Goal: Task Accomplishment & Management: Manage account settings

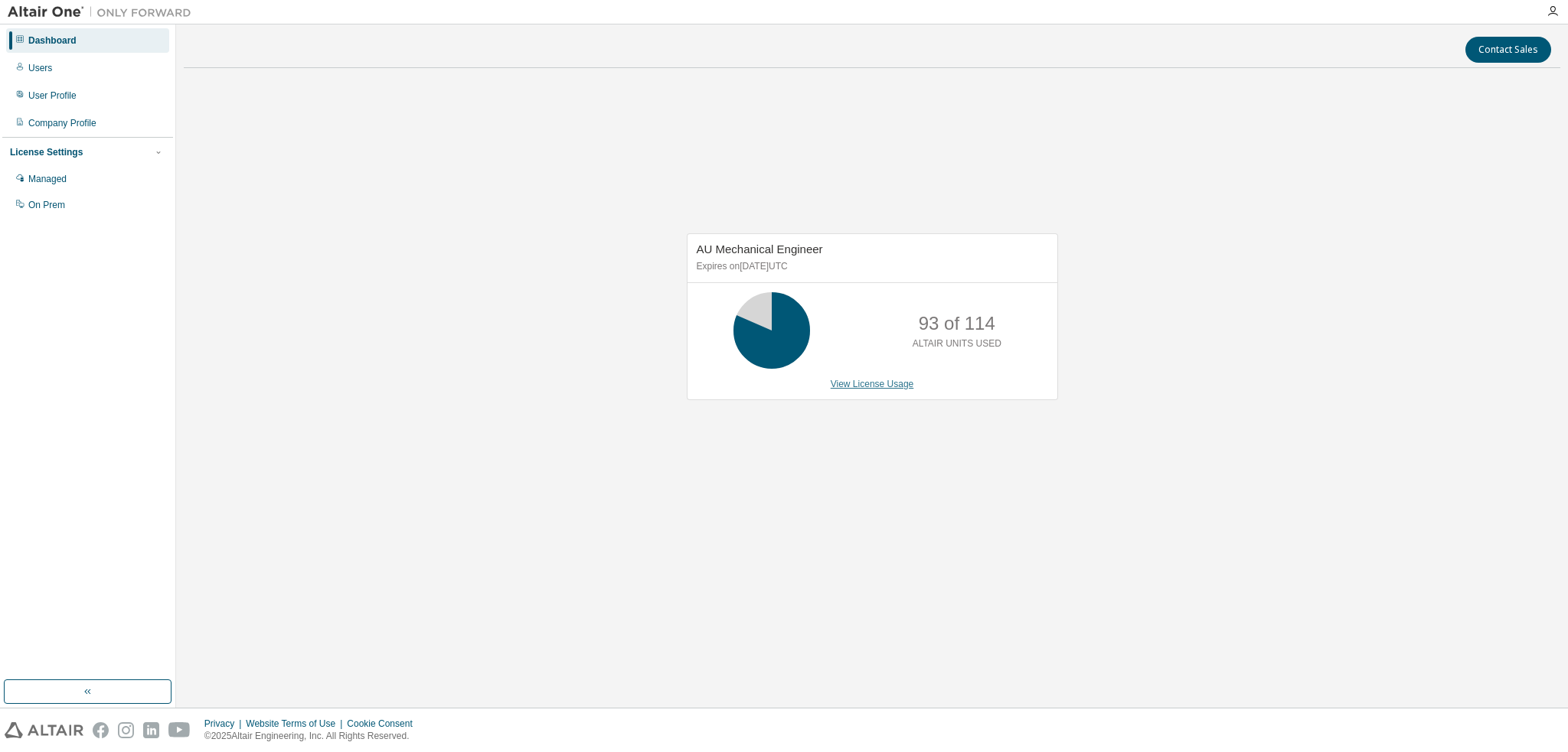
click at [855, 386] on link "View License Usage" at bounding box center [872, 385] width 83 height 11
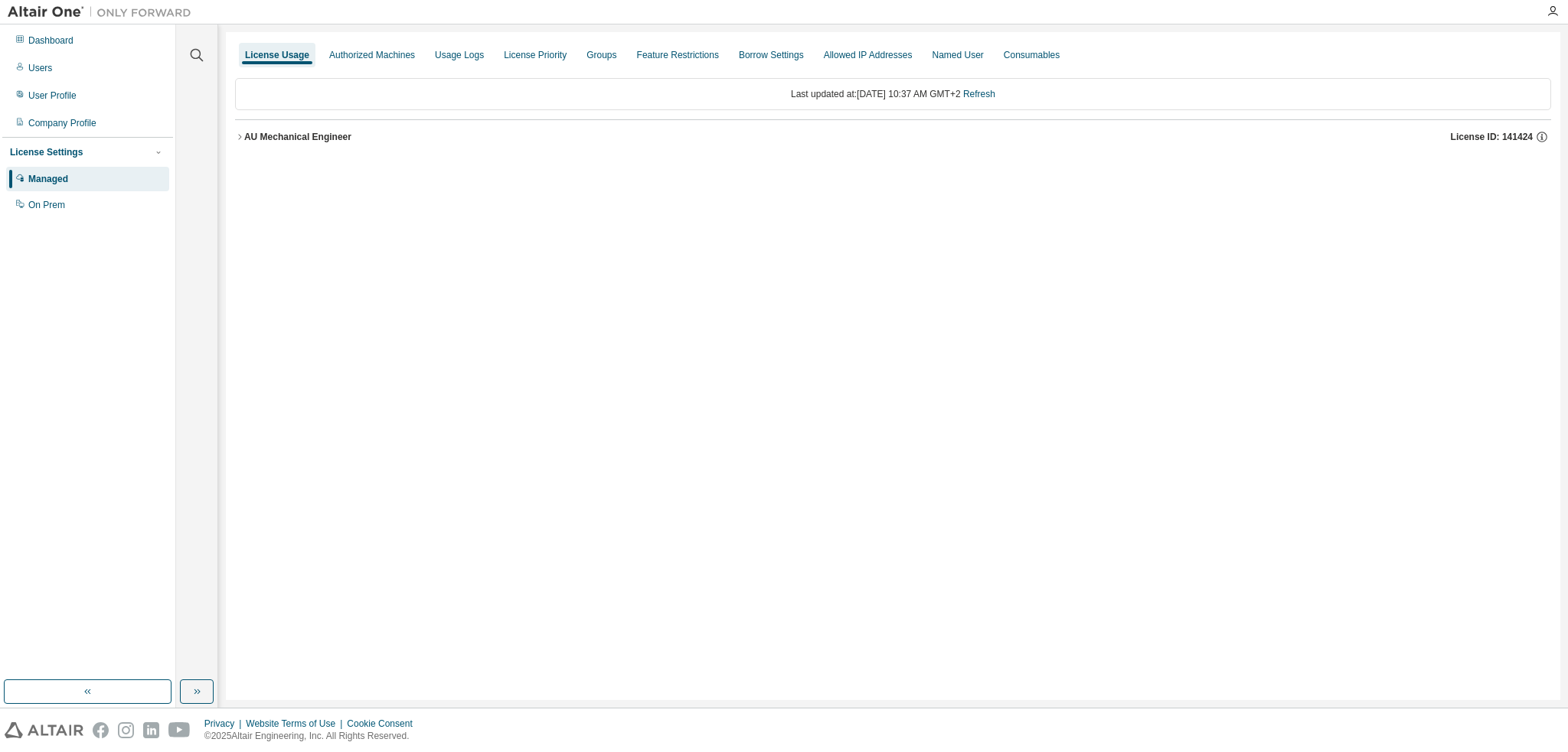
click at [245, 134] on div "AU Mechanical Engineer" at bounding box center [298, 137] width 107 height 13
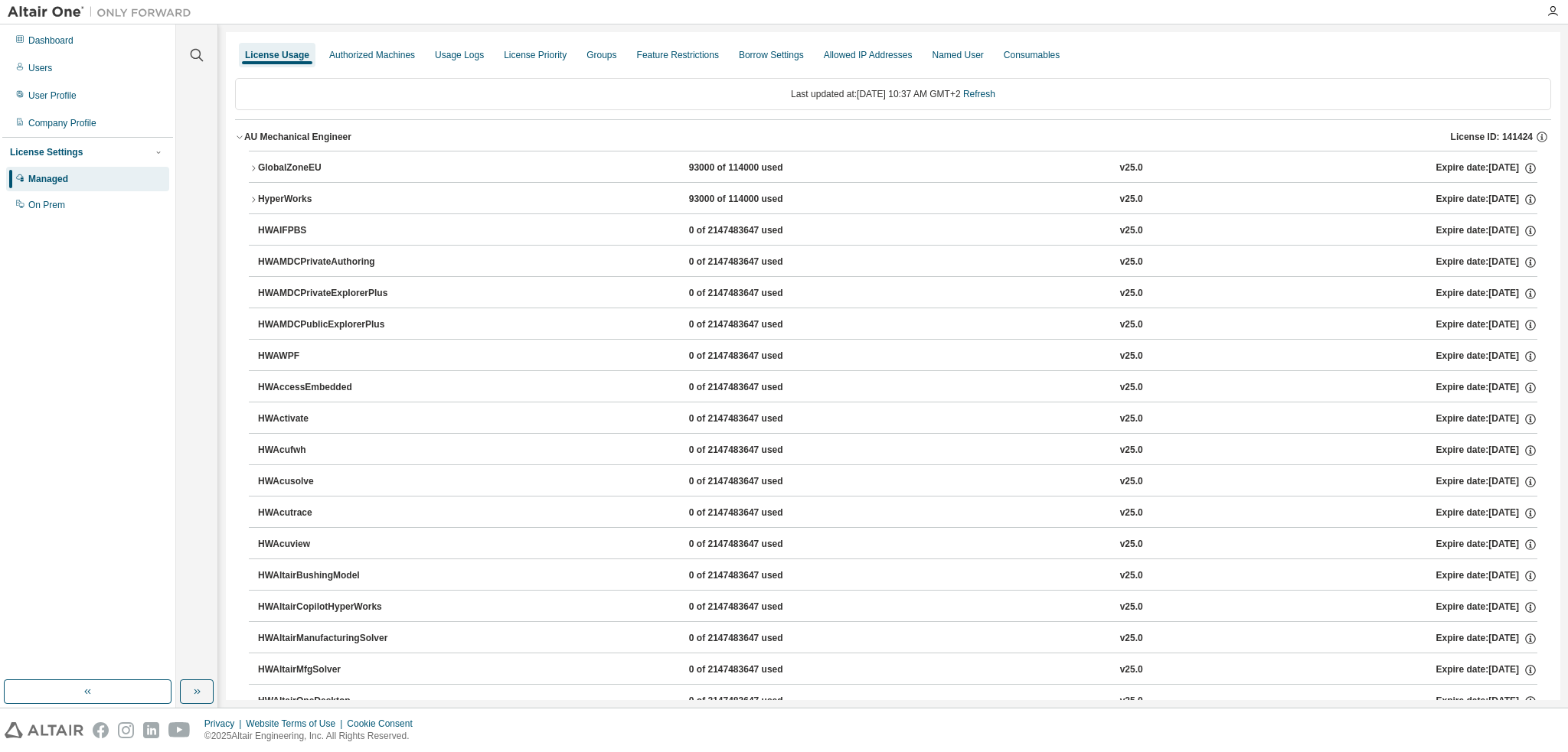
click at [251, 164] on icon "button" at bounding box center [253, 169] width 9 height 9
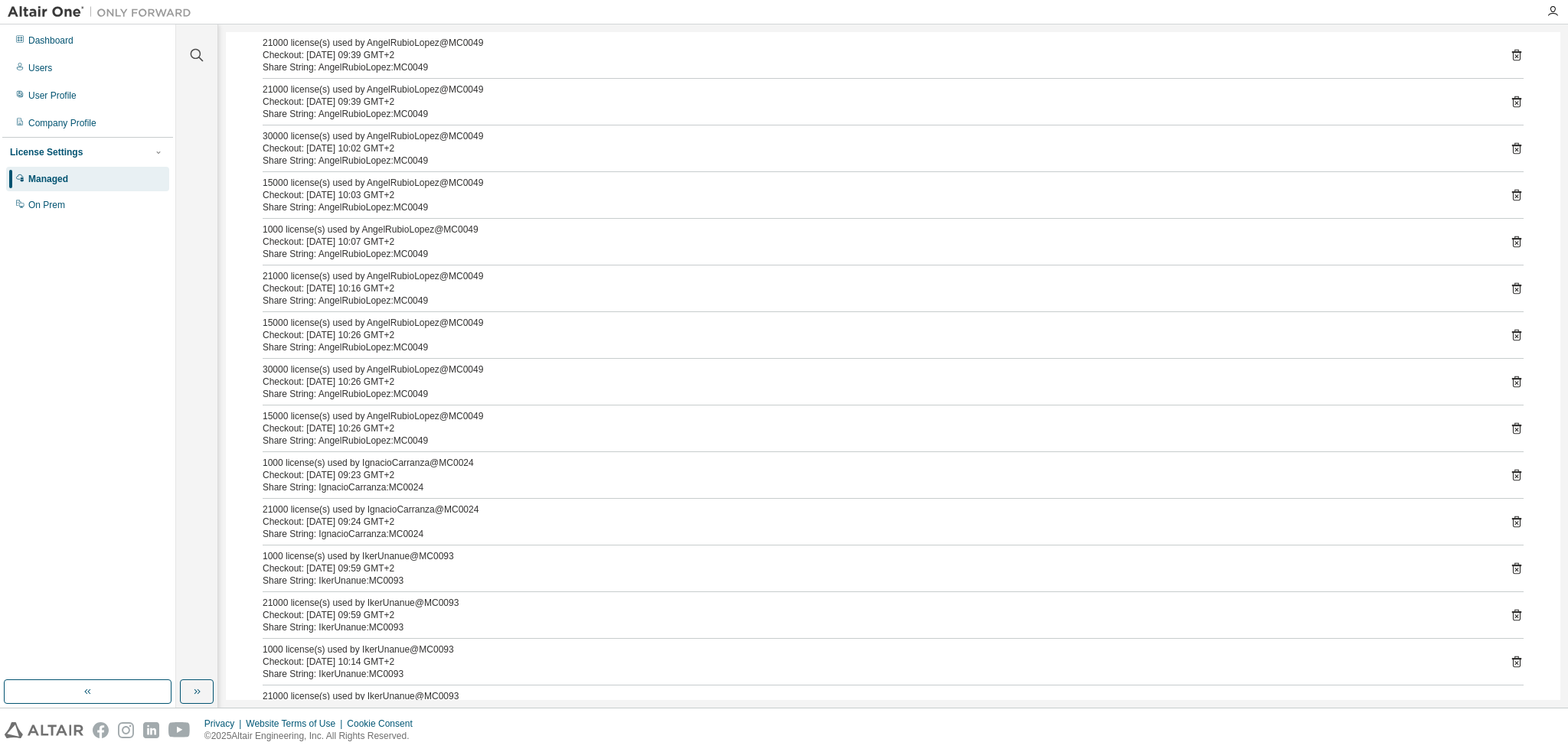
scroll to position [153, 0]
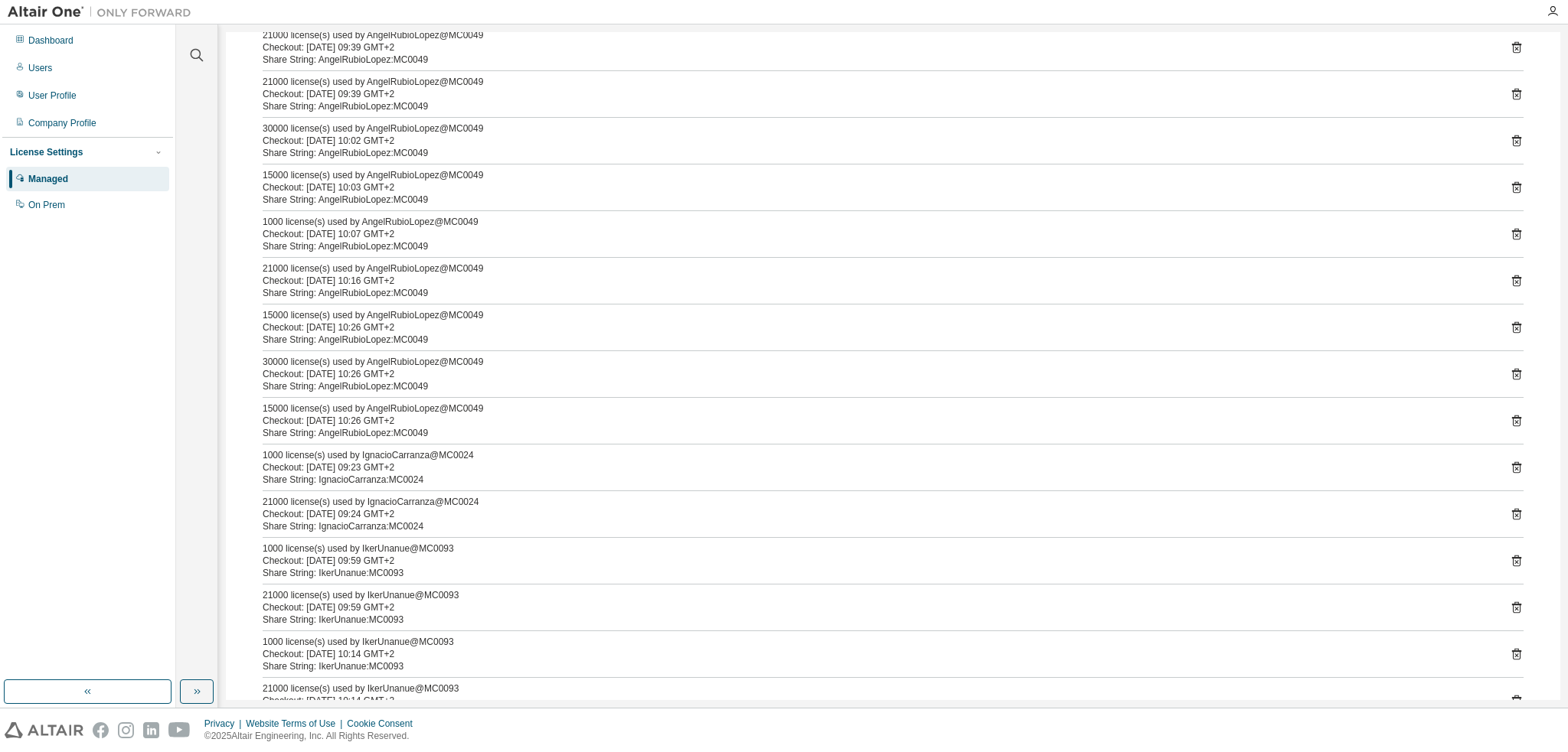
click at [1514, 510] on icon at bounding box center [1516, 513] width 14 height 14
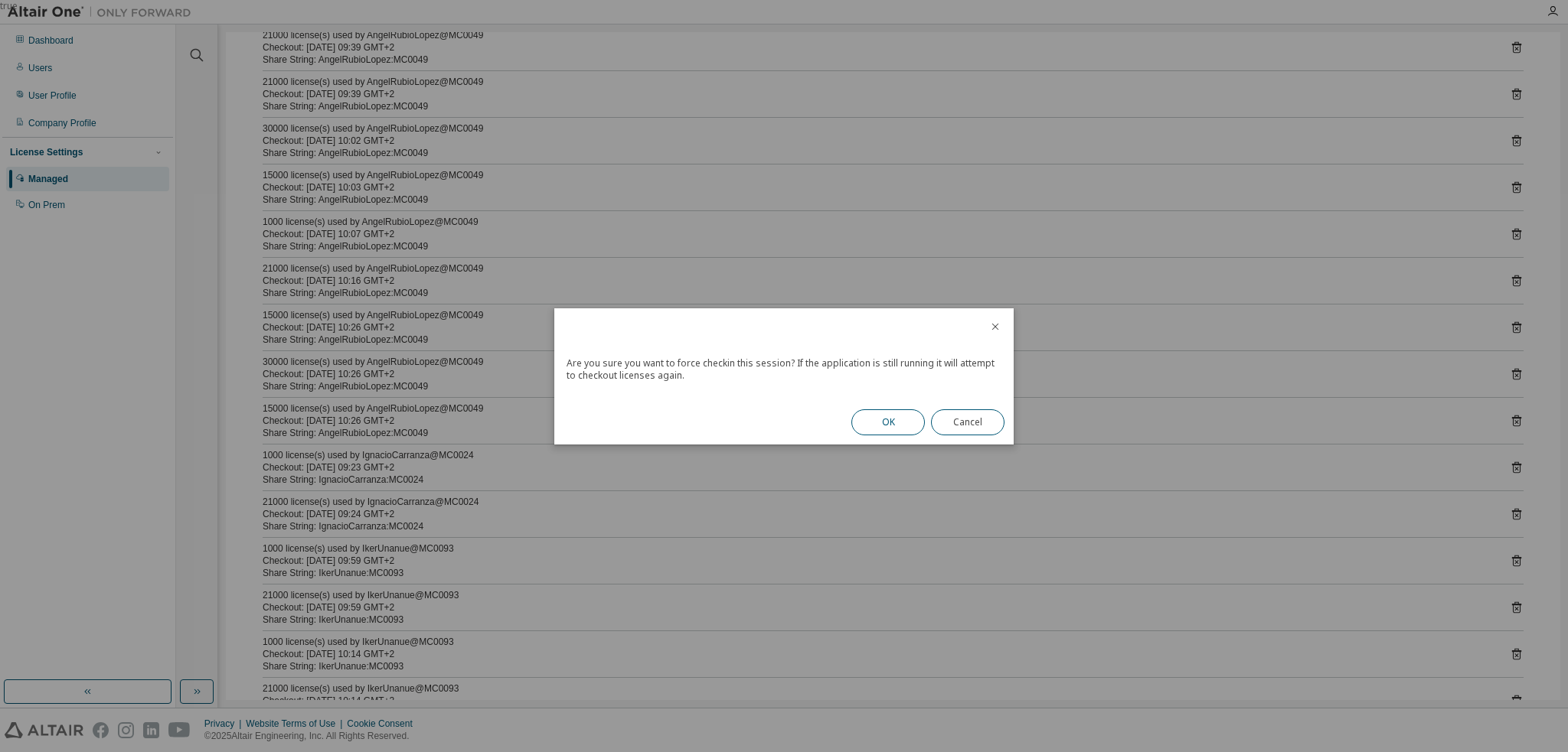
click at [893, 420] on button "OK" at bounding box center [887, 422] width 74 height 26
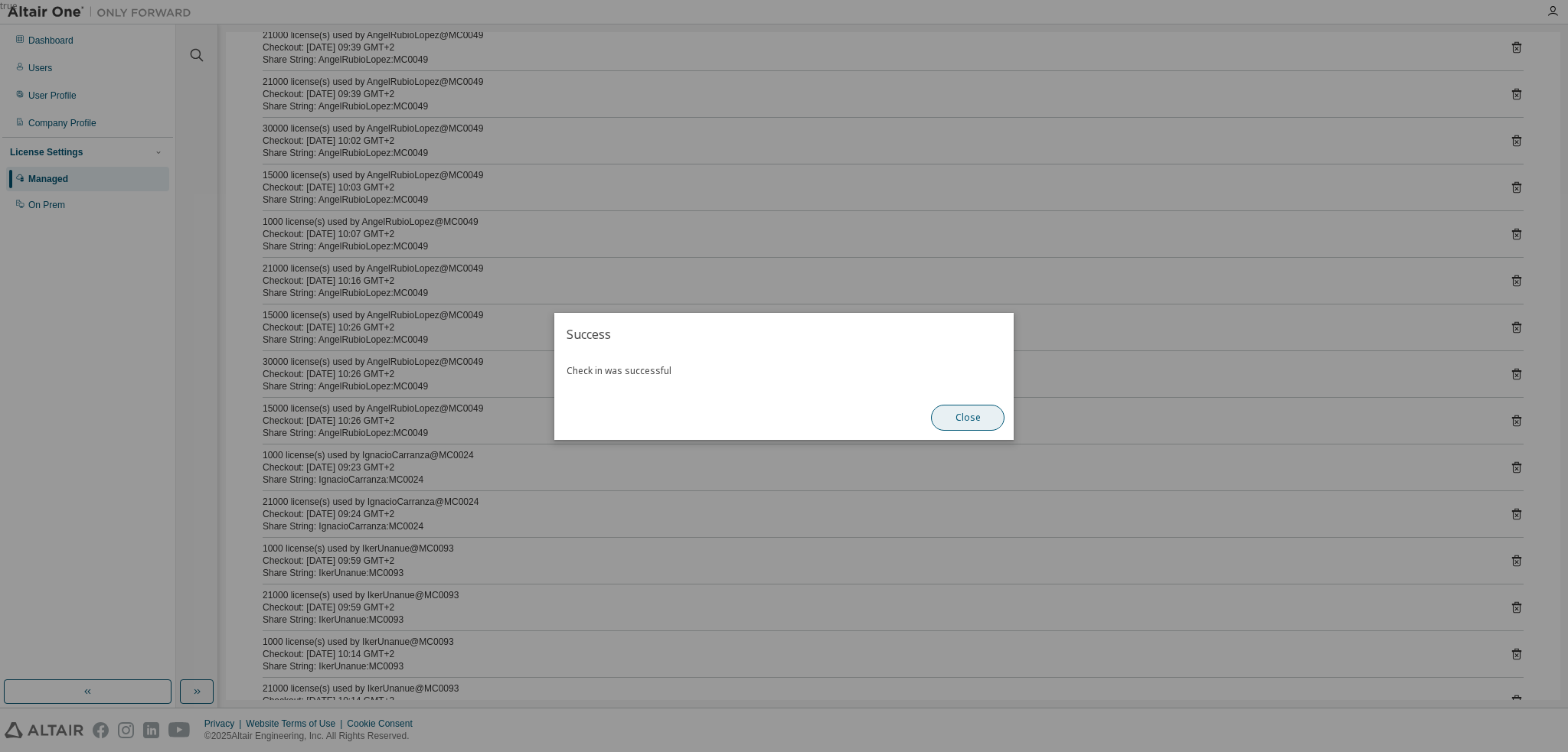
click at [971, 418] on button "Close" at bounding box center [967, 417] width 74 height 26
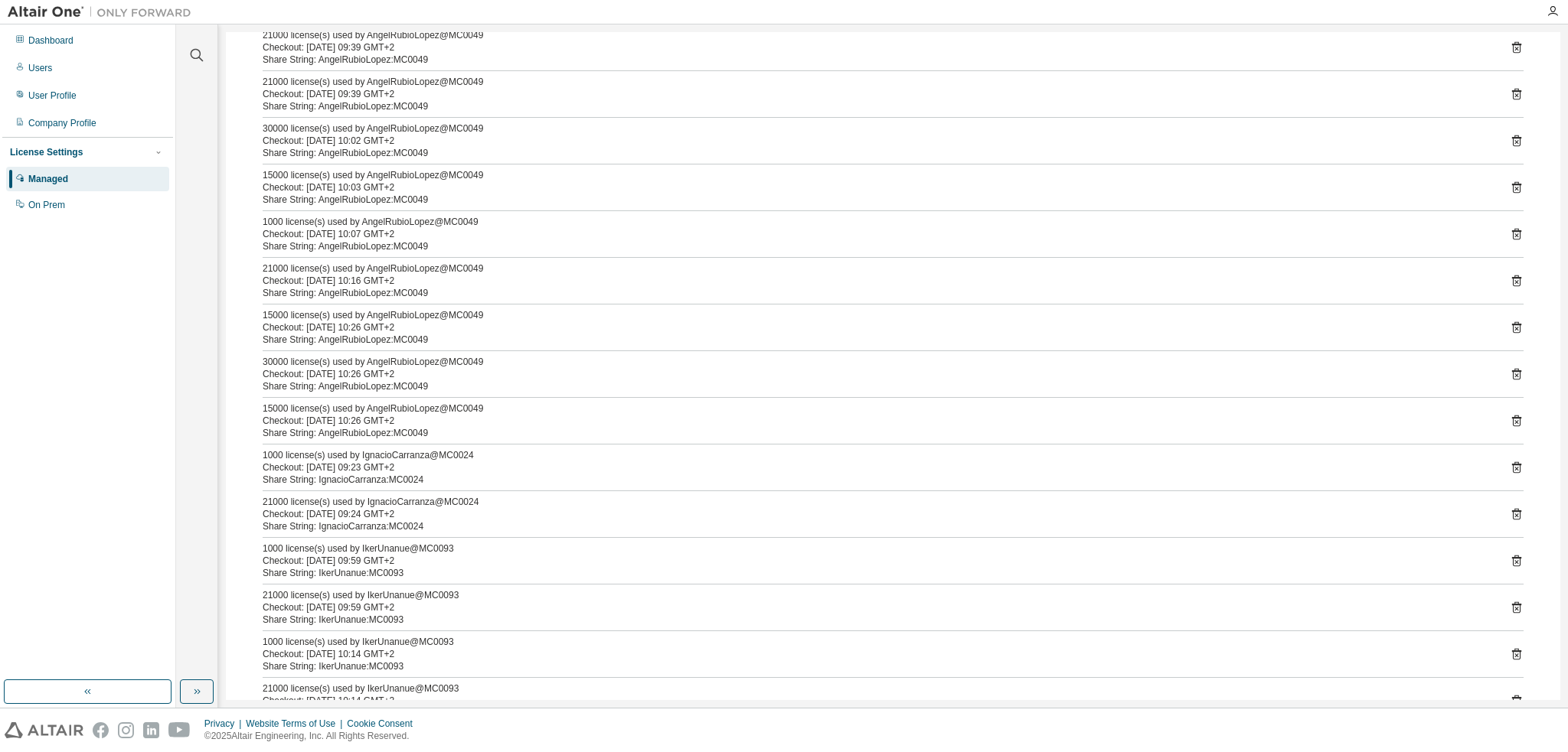
click at [1510, 461] on icon at bounding box center [1516, 467] width 14 height 14
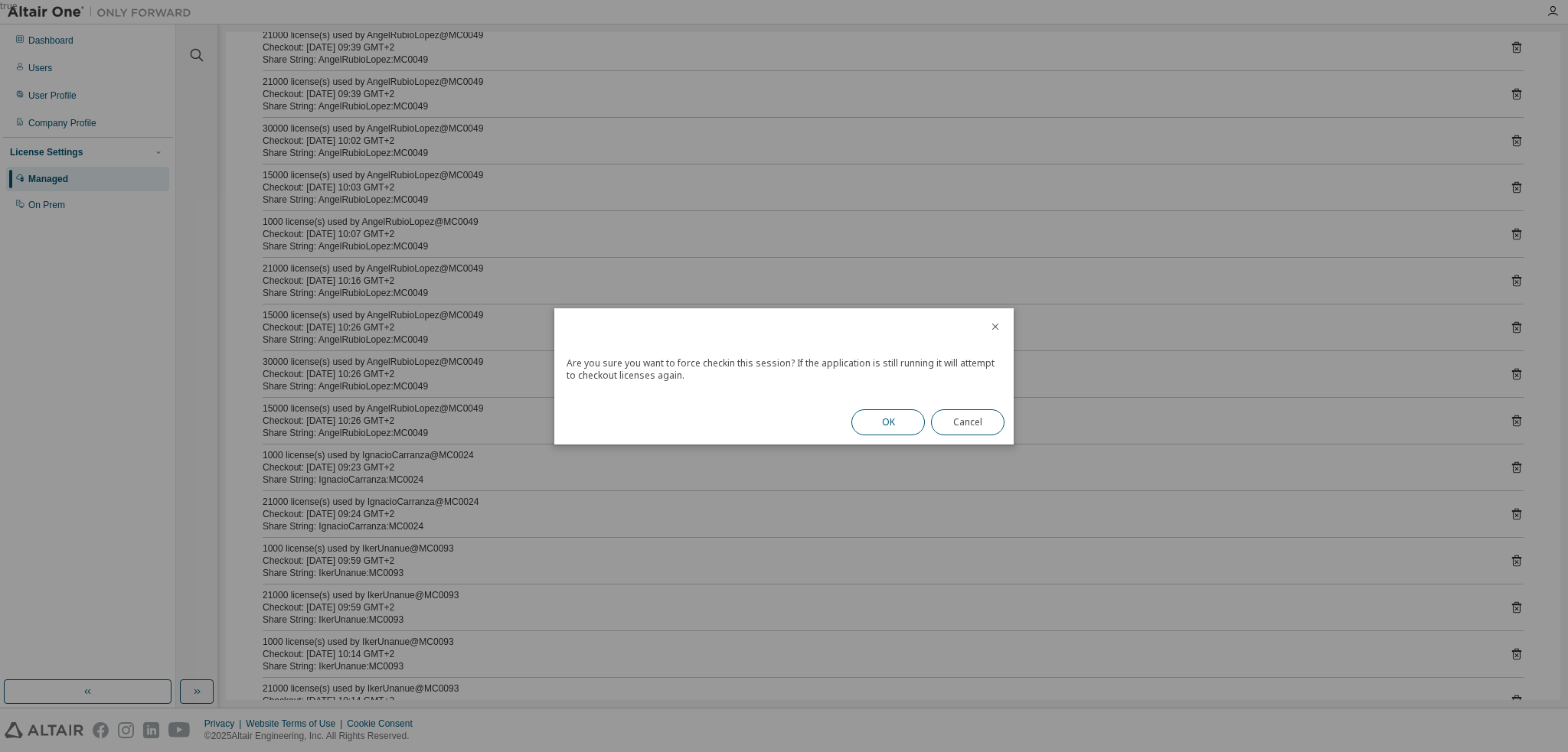
click at [884, 421] on button "OK" at bounding box center [887, 422] width 74 height 26
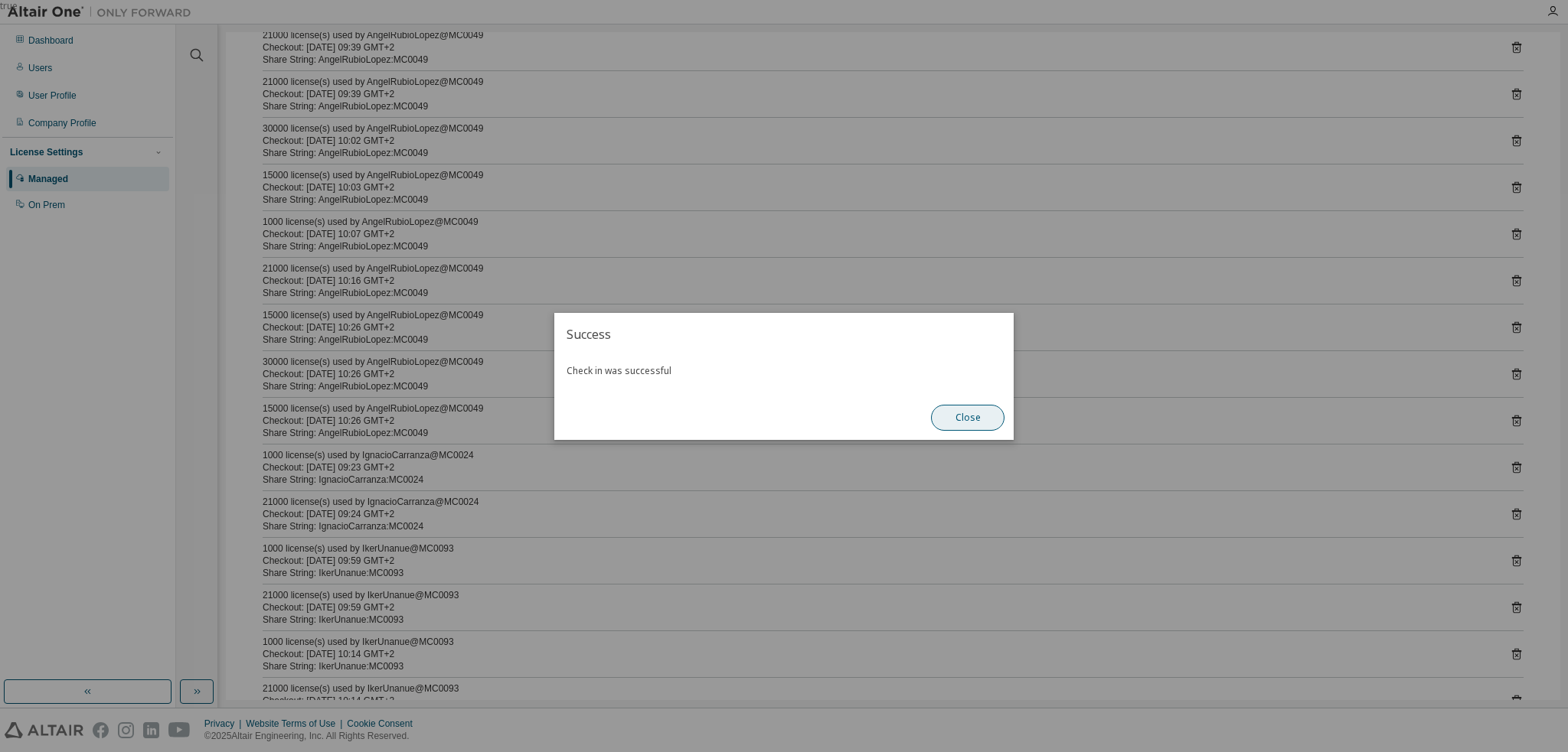
click at [970, 412] on button "Close" at bounding box center [967, 417] width 74 height 26
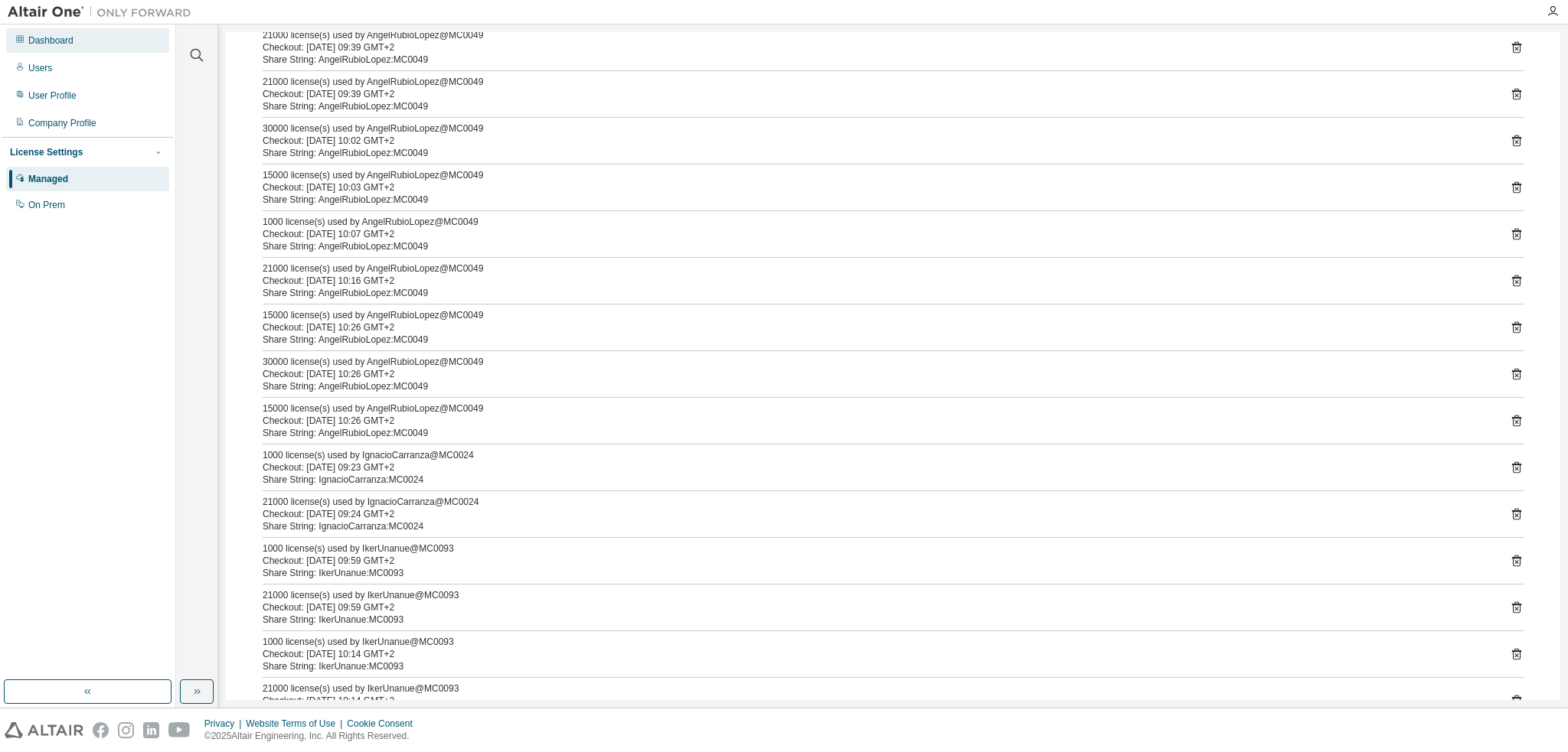
click at [74, 44] on div "Dashboard" at bounding box center [88, 40] width 163 height 24
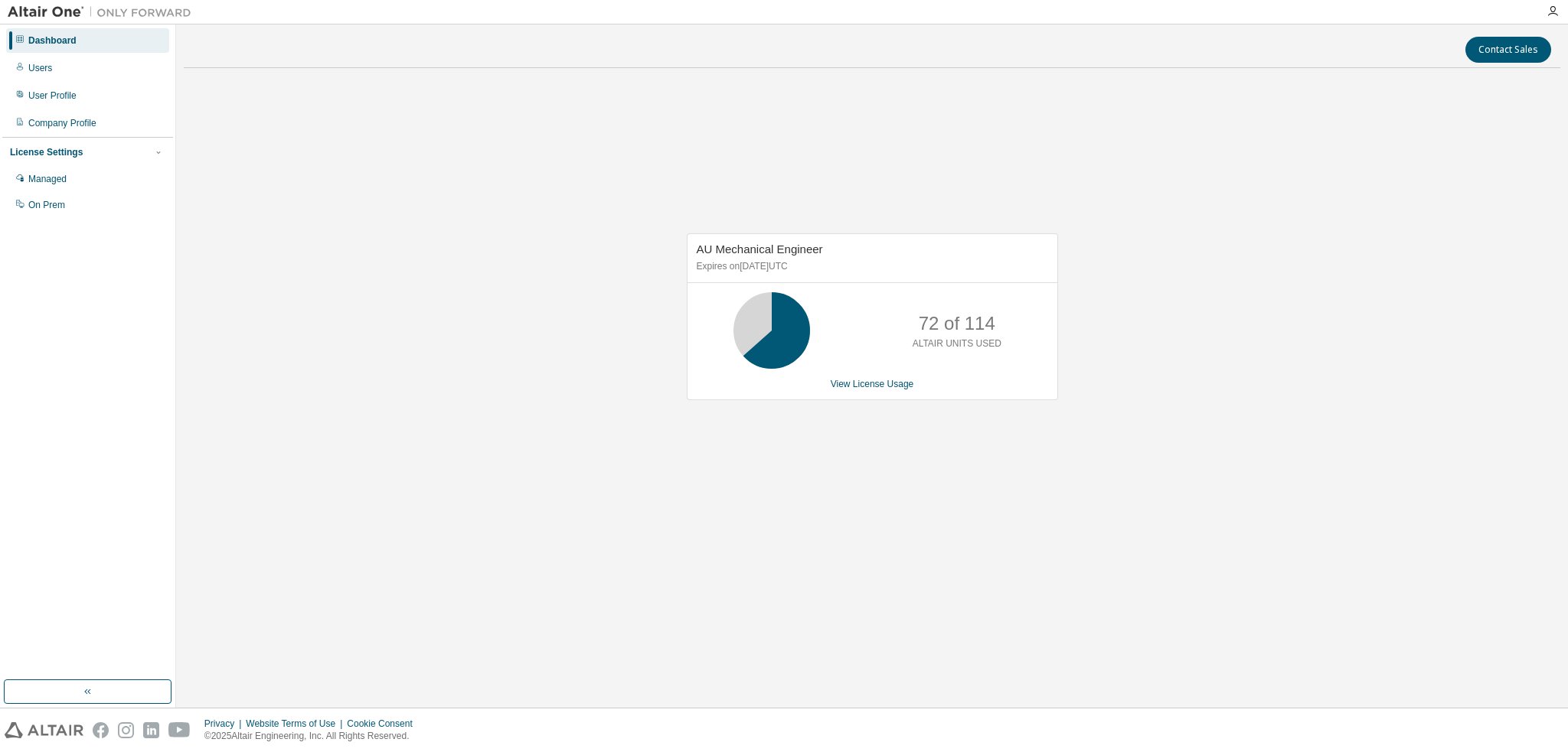
click at [895, 391] on div "AU Mechanical Engineer Expires on [DATE] UTC 72 of 114 ALTAIR UNITS USED View L…" at bounding box center [872, 317] width 371 height 167
click at [889, 384] on link "View License Usage" at bounding box center [872, 385] width 83 height 11
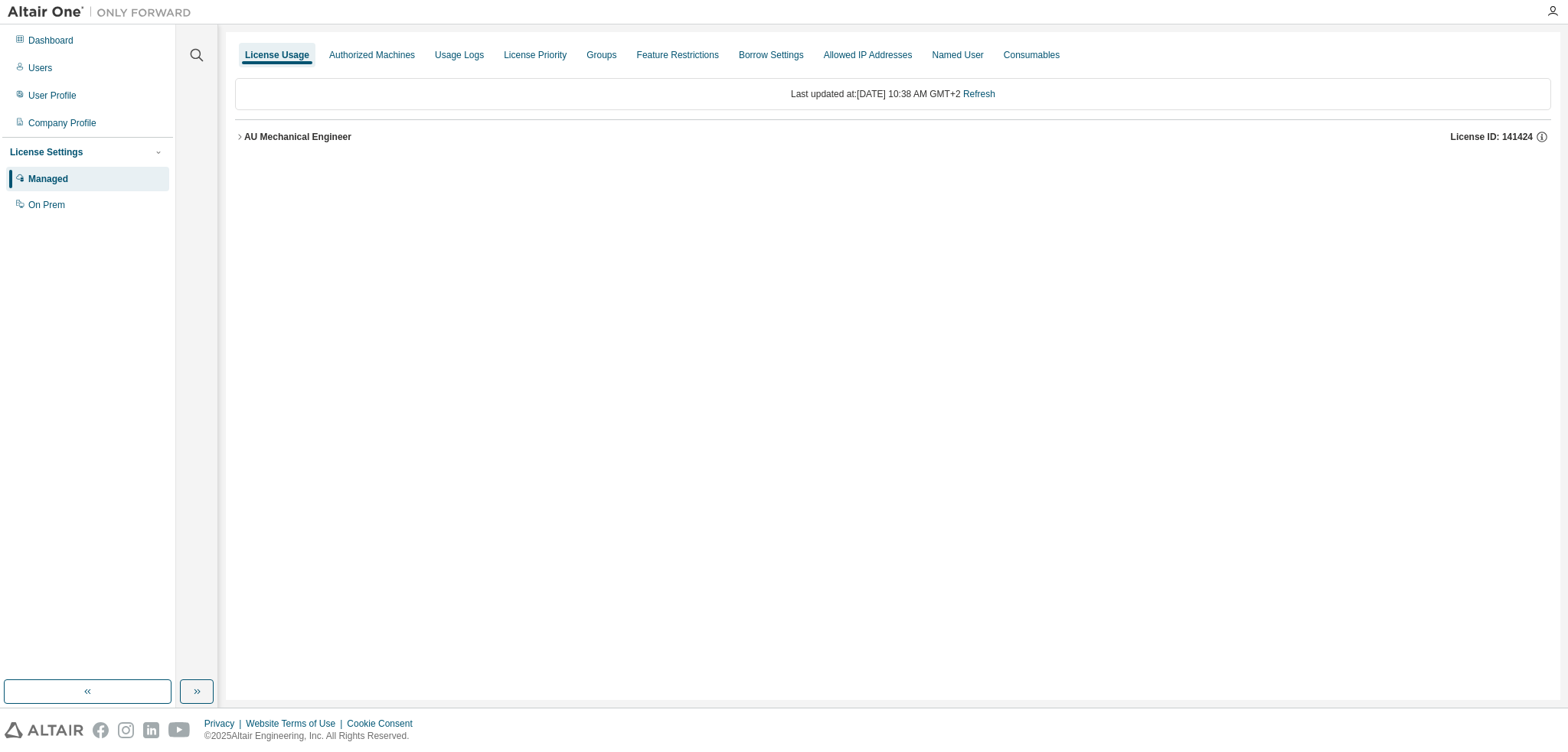
click at [239, 135] on icon "button" at bounding box center [240, 137] width 9 height 9
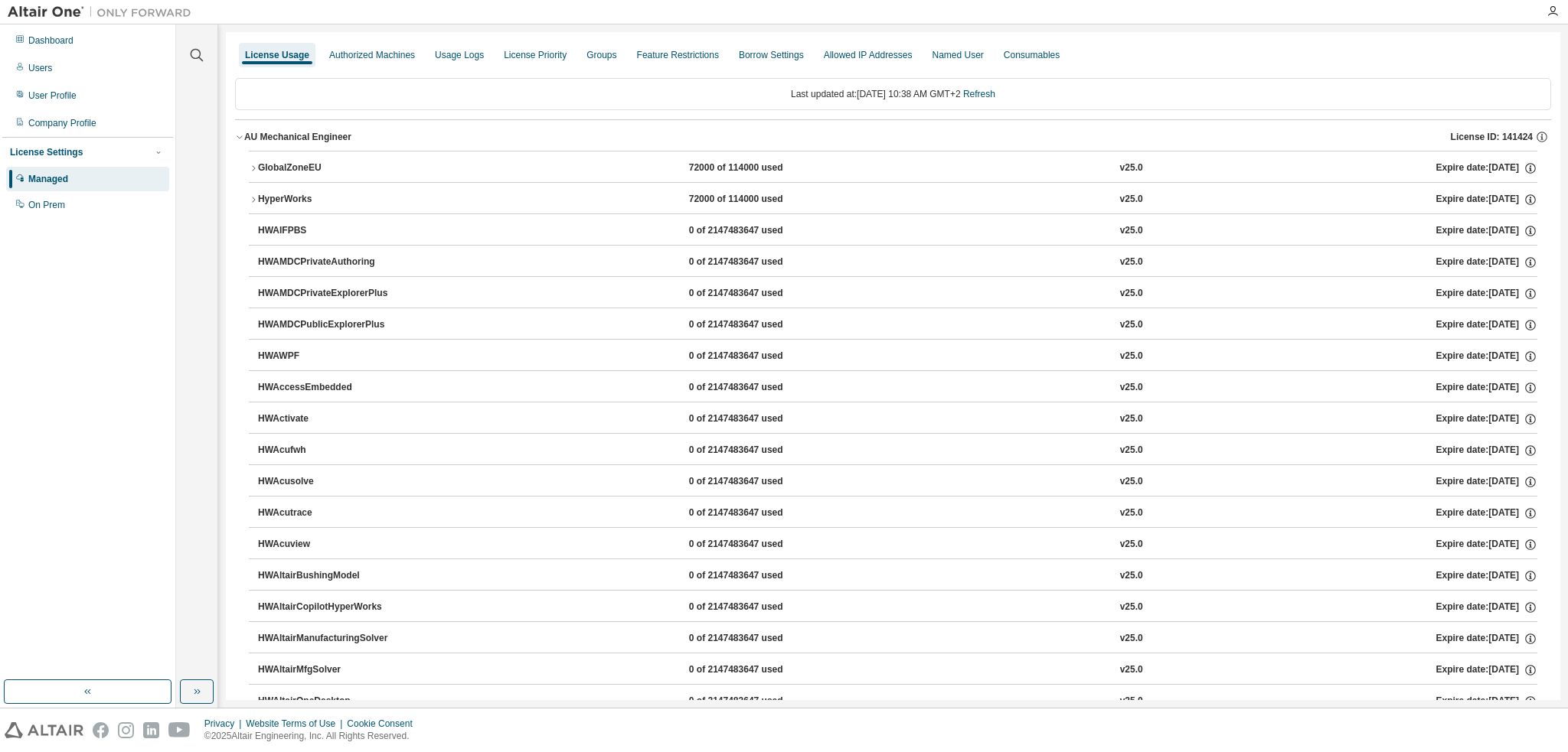
click at [254, 168] on icon "button" at bounding box center [253, 168] width 3 height 5
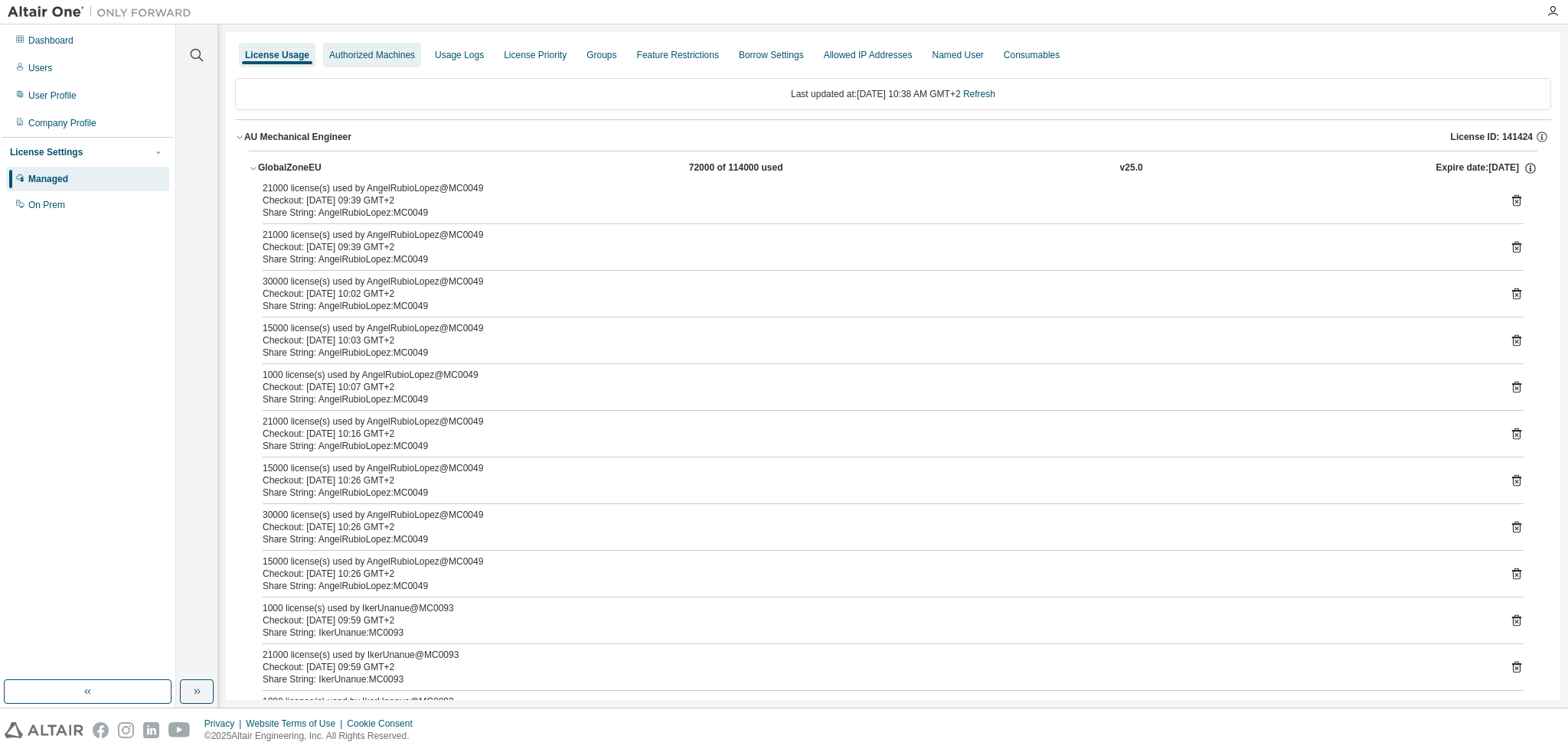
click at [405, 62] on div "Authorized Machines" at bounding box center [372, 54] width 98 height 24
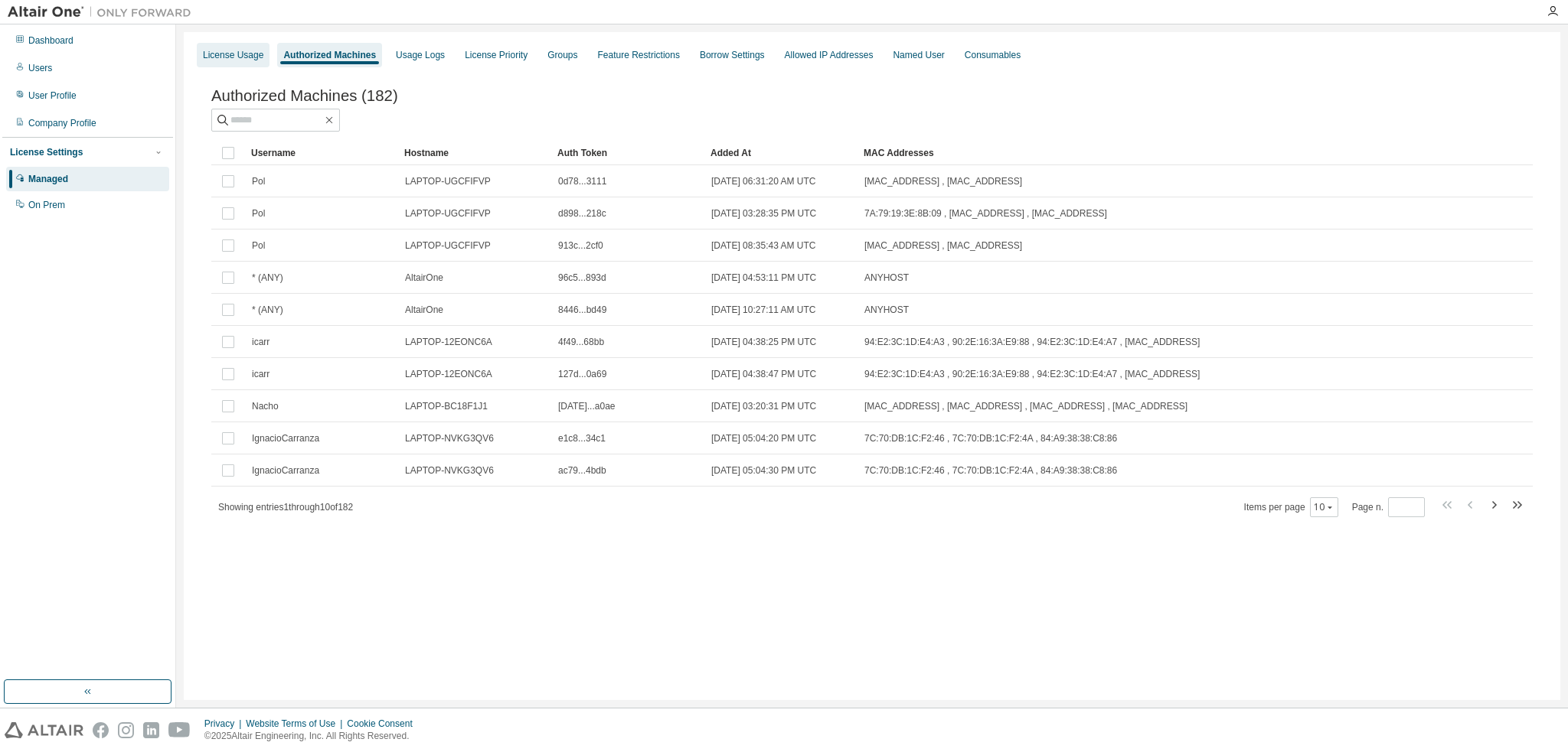
click at [214, 57] on div "License Usage" at bounding box center [233, 55] width 61 height 13
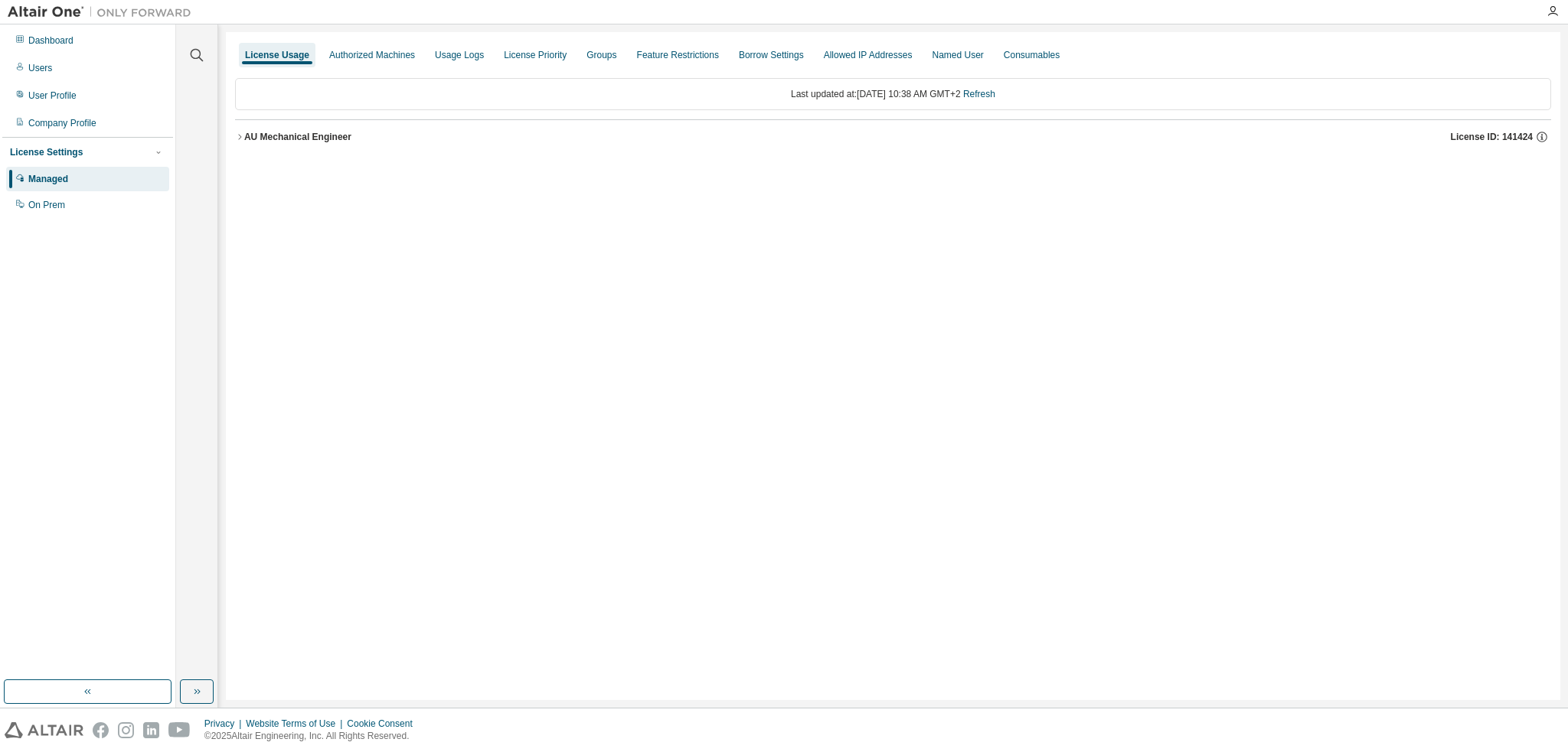
click at [250, 131] on div "AU Mechanical Engineer" at bounding box center [298, 137] width 107 height 13
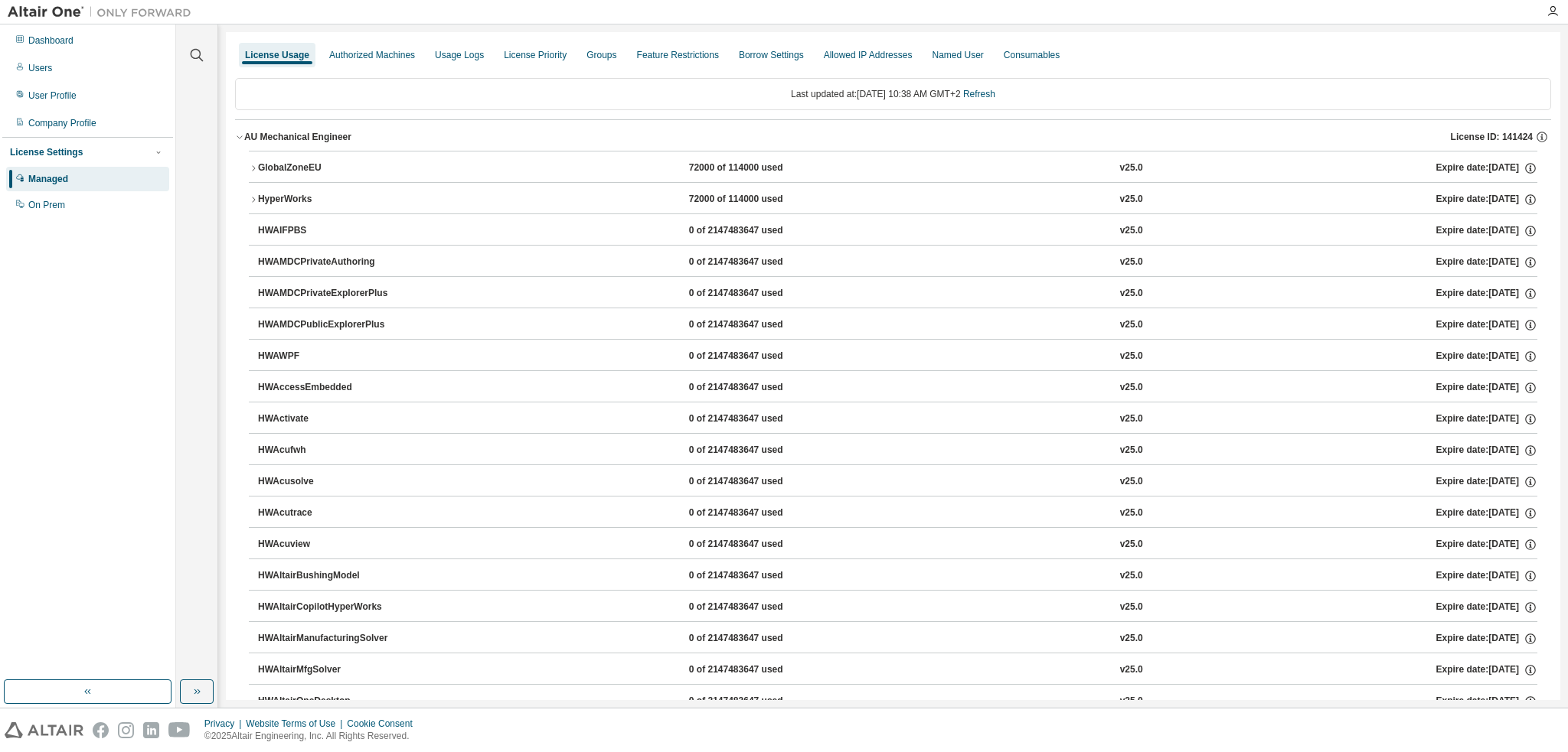
click at [255, 169] on icon "button" at bounding box center [253, 169] width 9 height 9
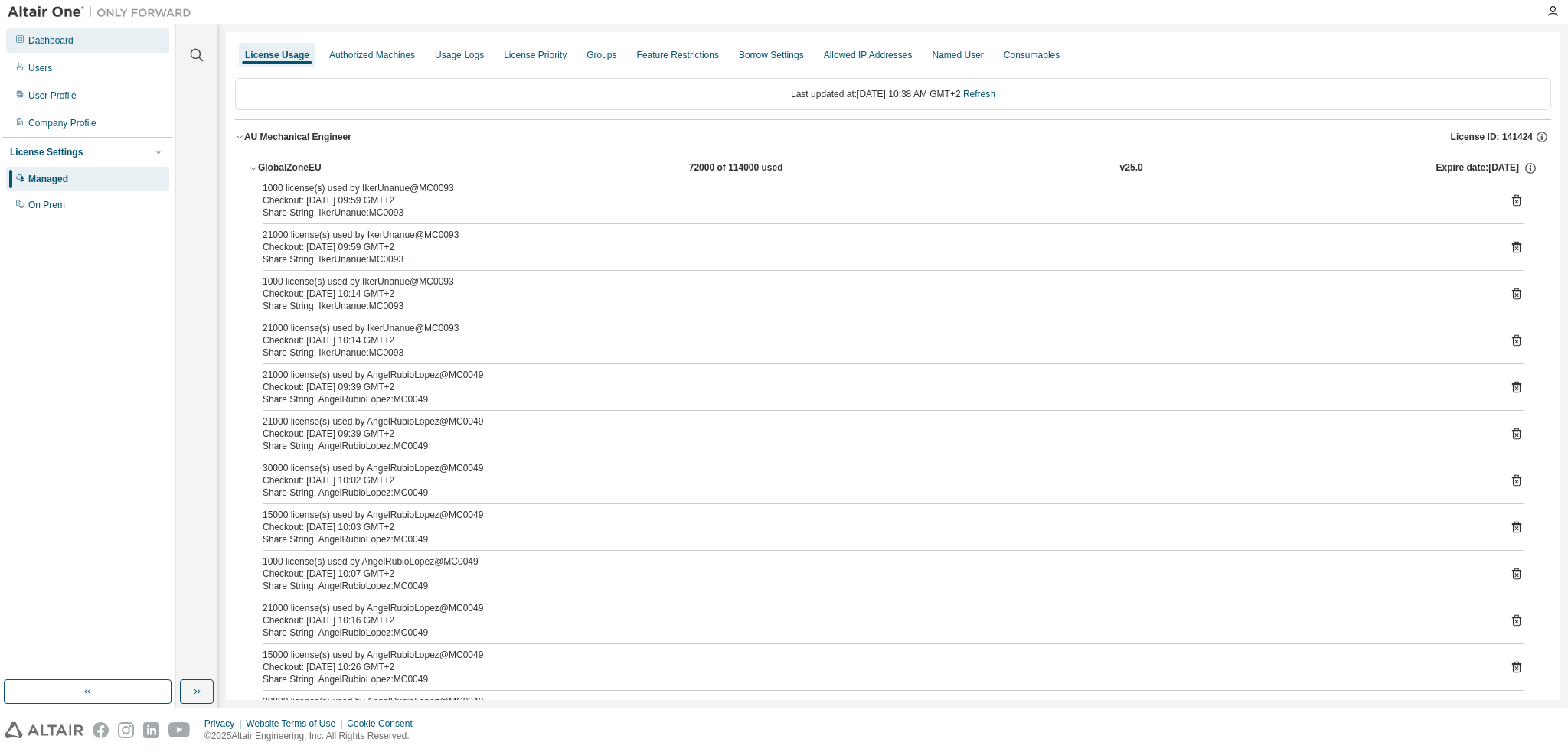
click at [66, 48] on div "Dashboard" at bounding box center [88, 40] width 163 height 24
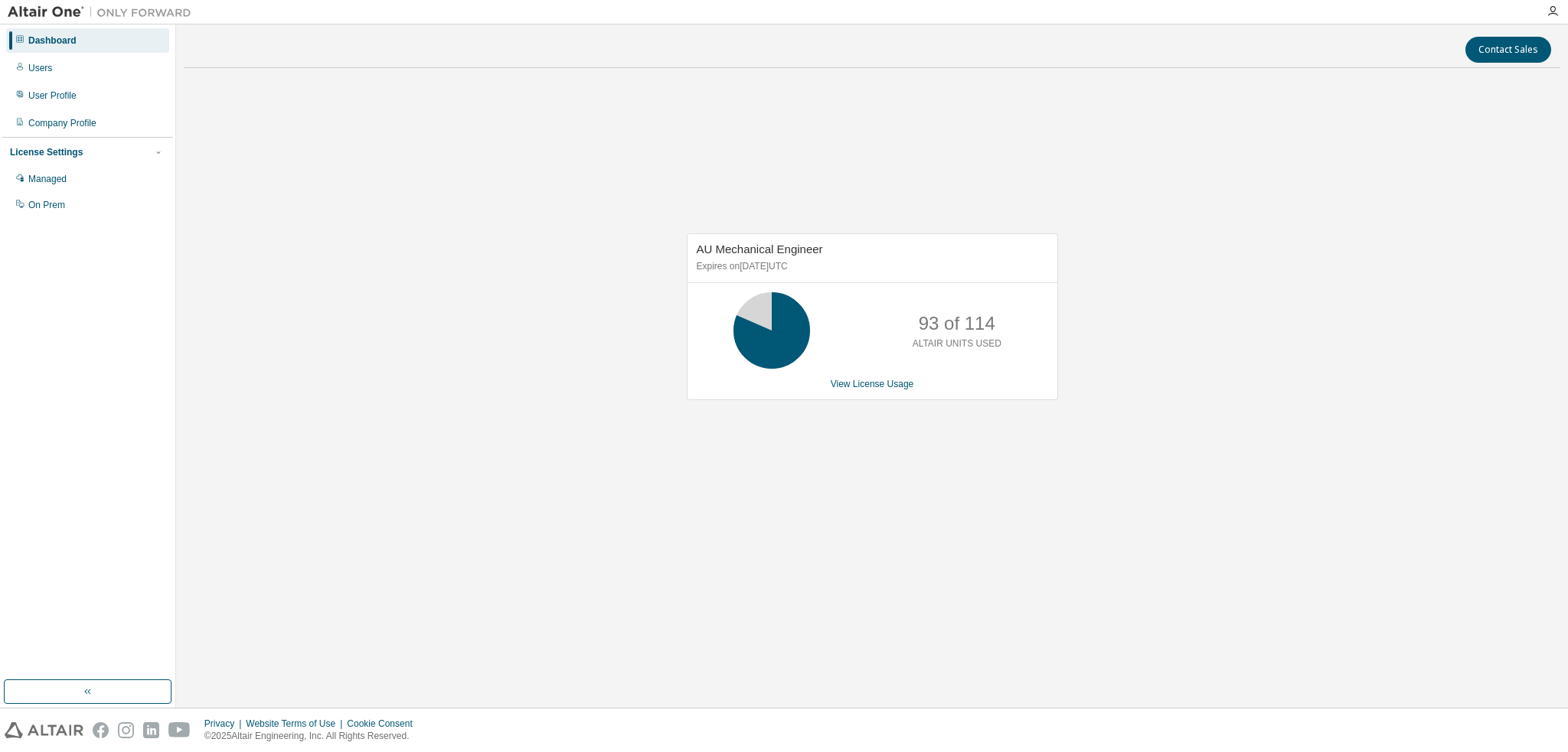
click at [371, 117] on div "AU Mechanical Engineer Expires on [DATE] UTC 93 of 114 ALTAIR UNITS USED View L…" at bounding box center [872, 325] width 1377 height 489
